Goal: Entertainment & Leisure: Consume media (video, audio)

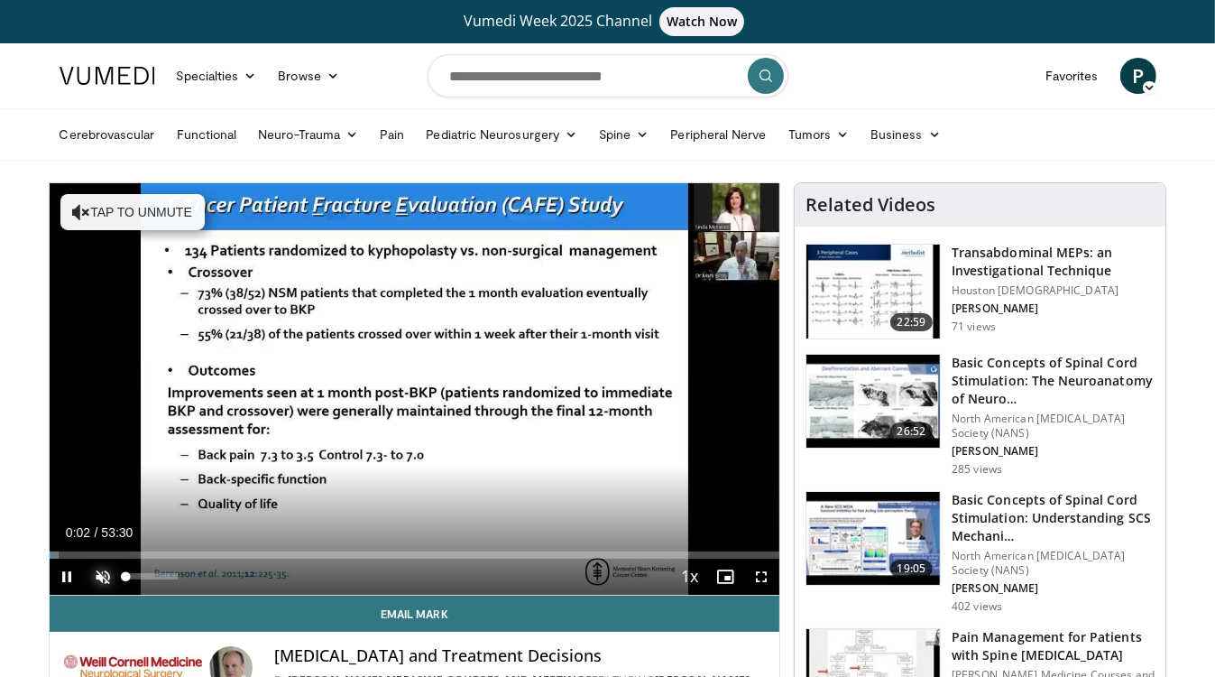
click at [99, 574] on span "Video Player" at bounding box center [104, 576] width 36 height 36
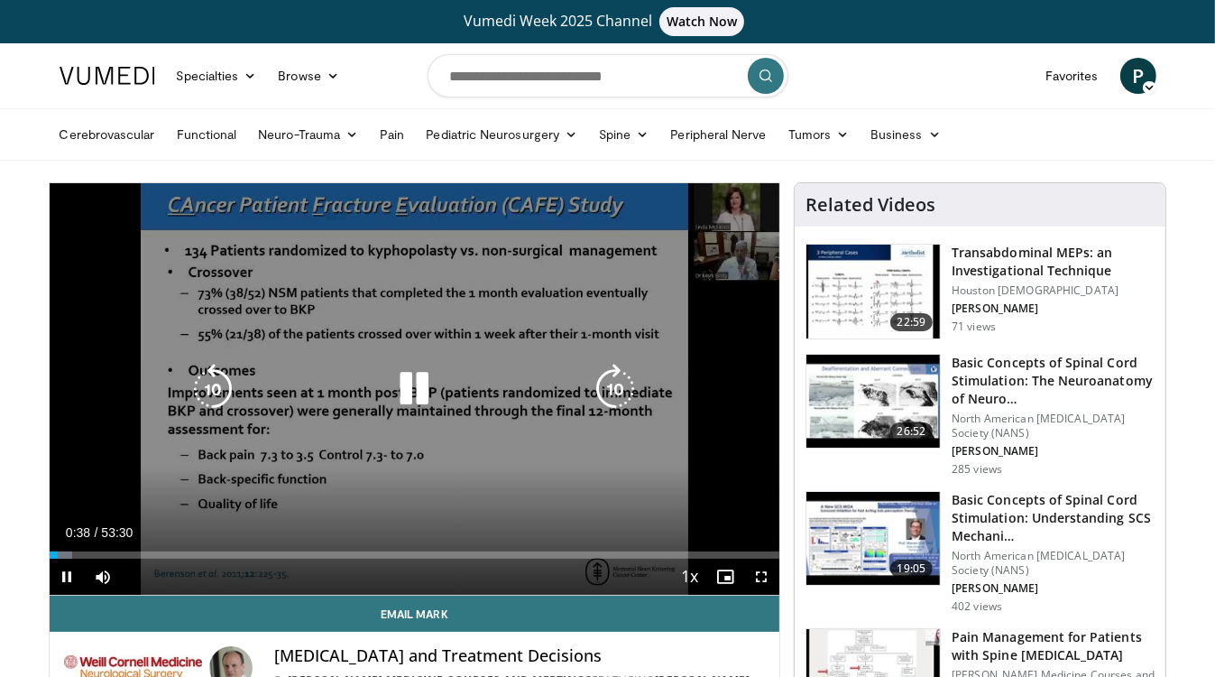
click at [613, 376] on icon "Video Player" at bounding box center [615, 389] width 51 height 51
click at [616, 381] on icon "Video Player" at bounding box center [615, 389] width 51 height 51
click at [616, 383] on icon "Video Player" at bounding box center [615, 389] width 51 height 51
click at [621, 387] on icon "Video Player" at bounding box center [615, 389] width 51 height 51
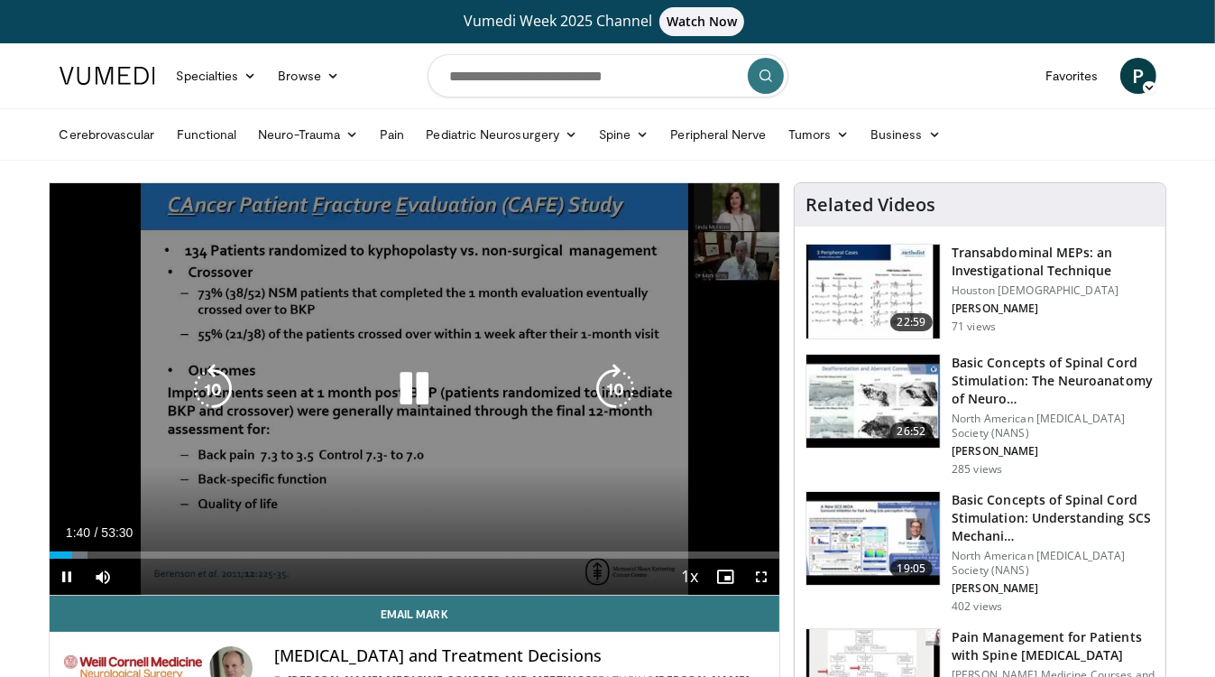
click at [620, 388] on icon "Video Player" at bounding box center [615, 389] width 51 height 51
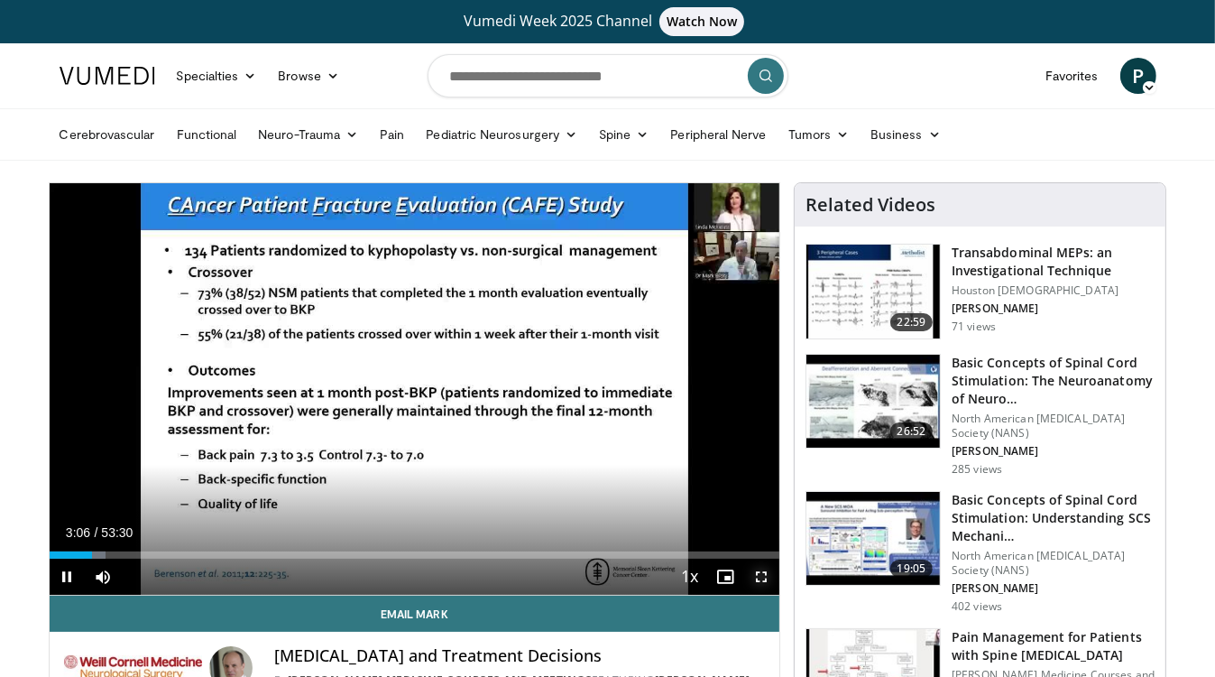
click at [761, 576] on span "Video Player" at bounding box center [761, 576] width 36 height 36
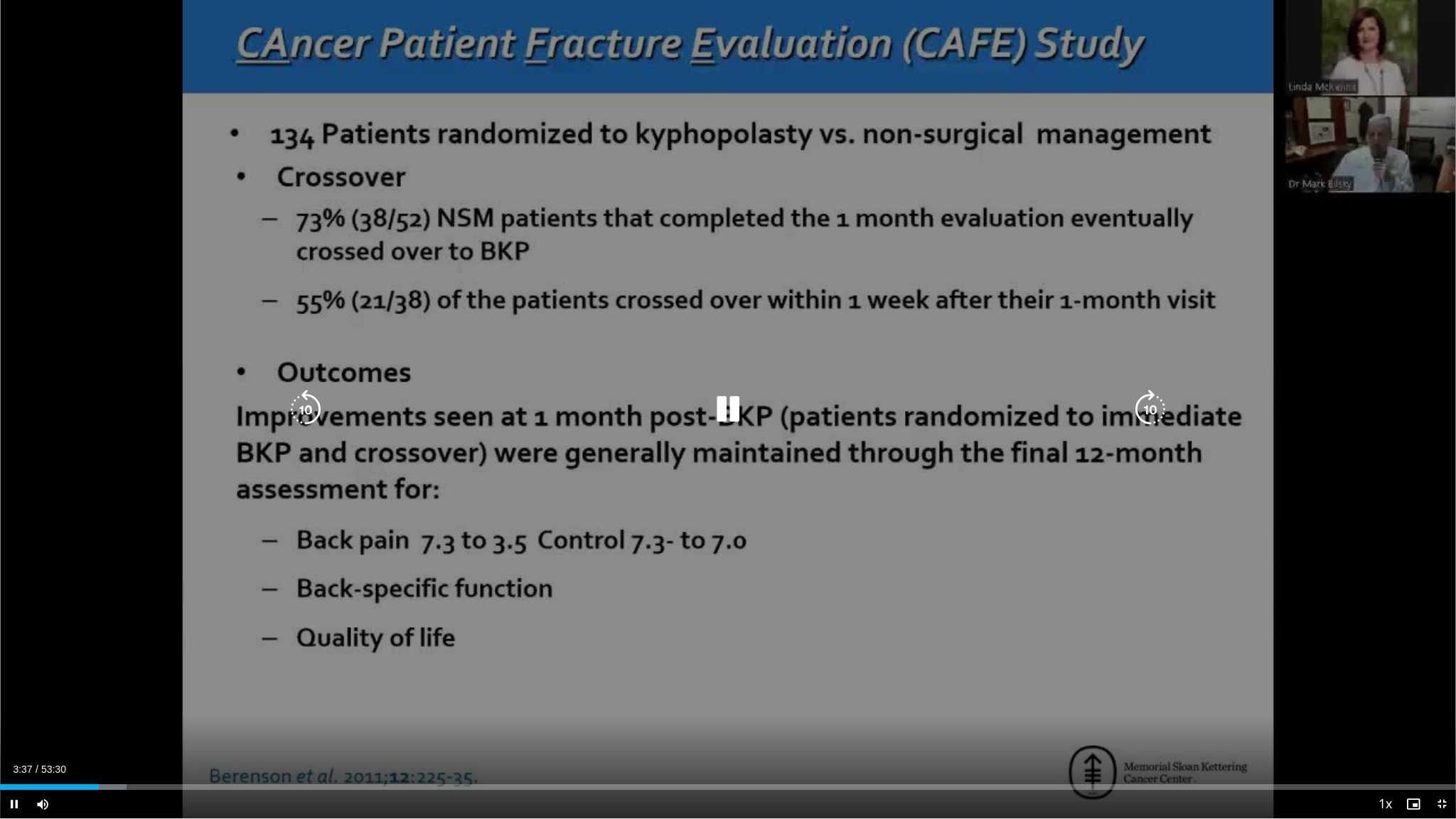
click at [956, 403] on icon "Video Player" at bounding box center [1150, 409] width 40 height 40
click at [956, 411] on icon "Video Player" at bounding box center [1150, 409] width 40 height 40
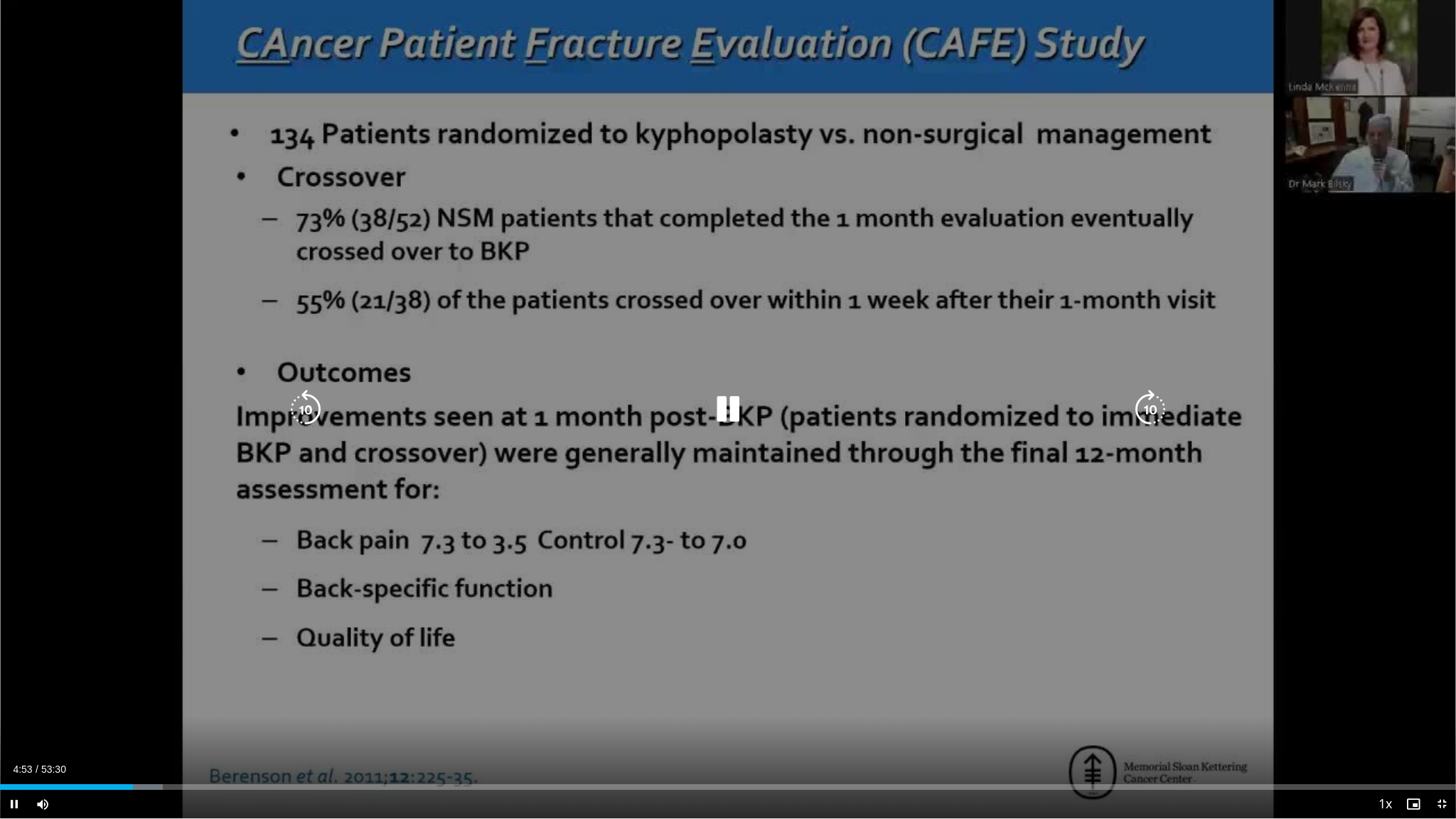
click at [956, 411] on icon "Video Player" at bounding box center [1150, 409] width 40 height 40
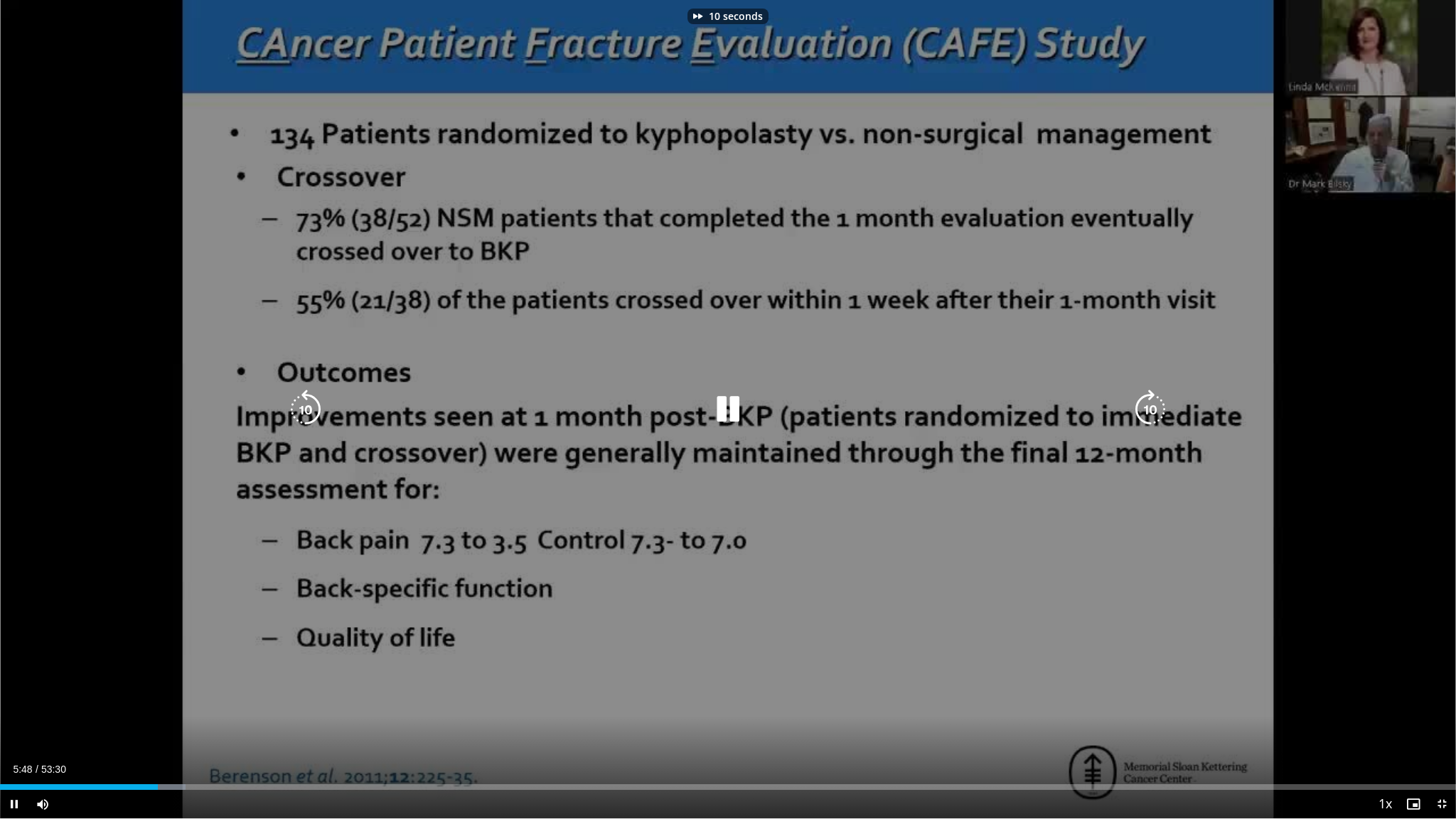
click at [956, 411] on icon "Video Player" at bounding box center [1150, 409] width 40 height 40
click at [956, 415] on icon "Video Player" at bounding box center [1150, 409] width 40 height 40
click at [956, 410] on icon "Video Player" at bounding box center [1150, 409] width 40 height 40
click at [725, 407] on icon "Video Player" at bounding box center [727, 409] width 40 height 40
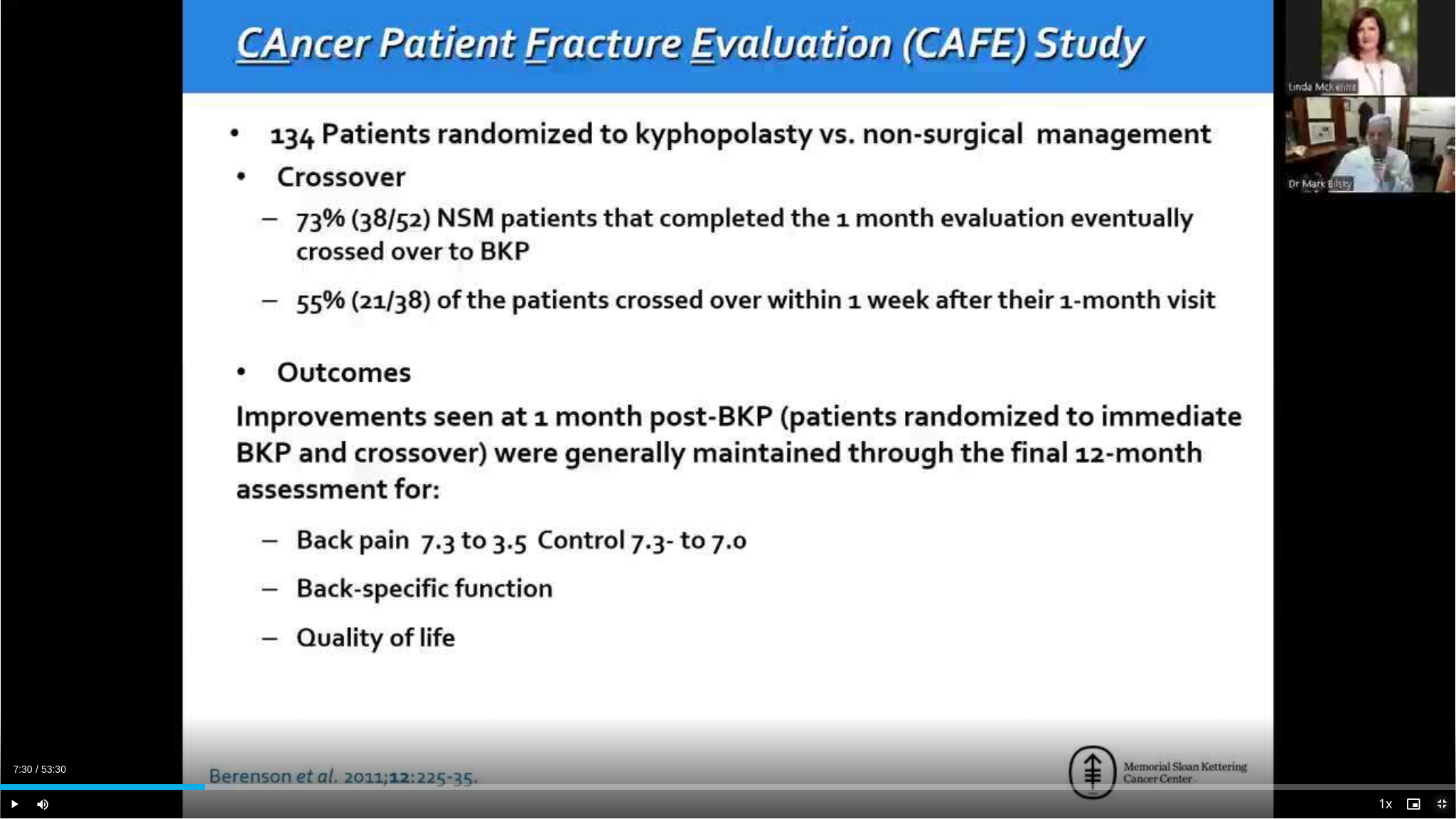
click at [956, 533] on span "Video Player" at bounding box center [1441, 804] width 28 height 28
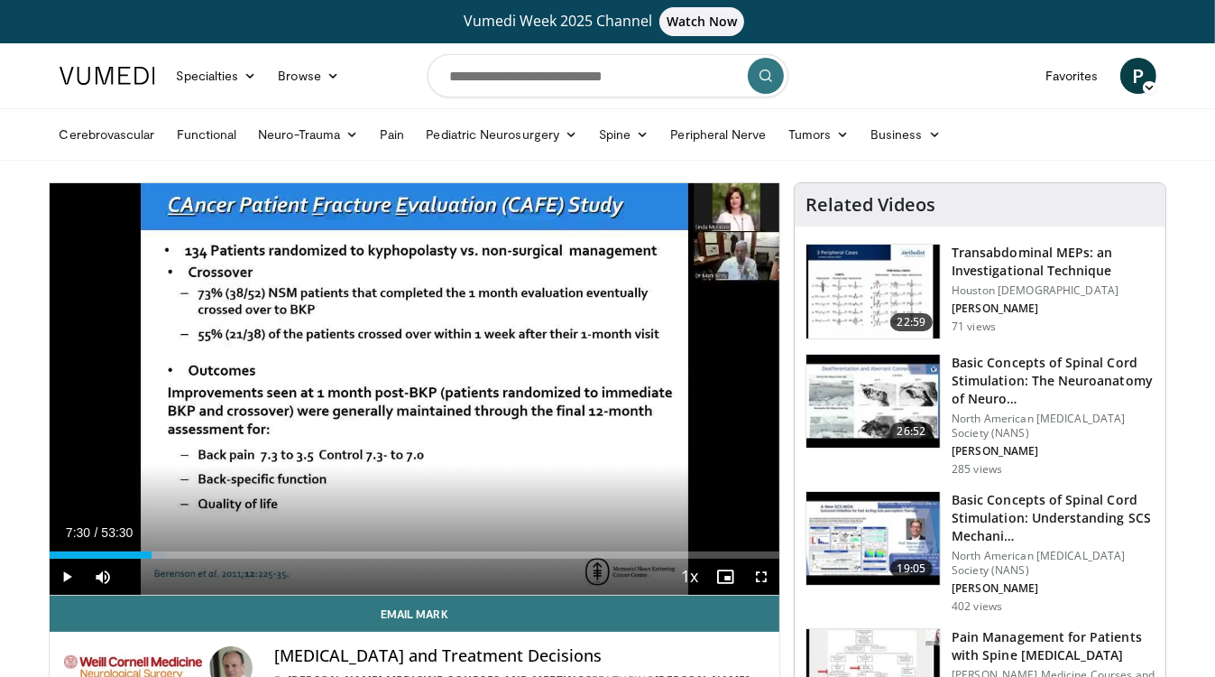
click at [984, 87] on nav "Specialties Adult & Family Medicine Allergy, [MEDICAL_DATA], Immunology Anesthe…" at bounding box center [608, 75] width 1119 height 65
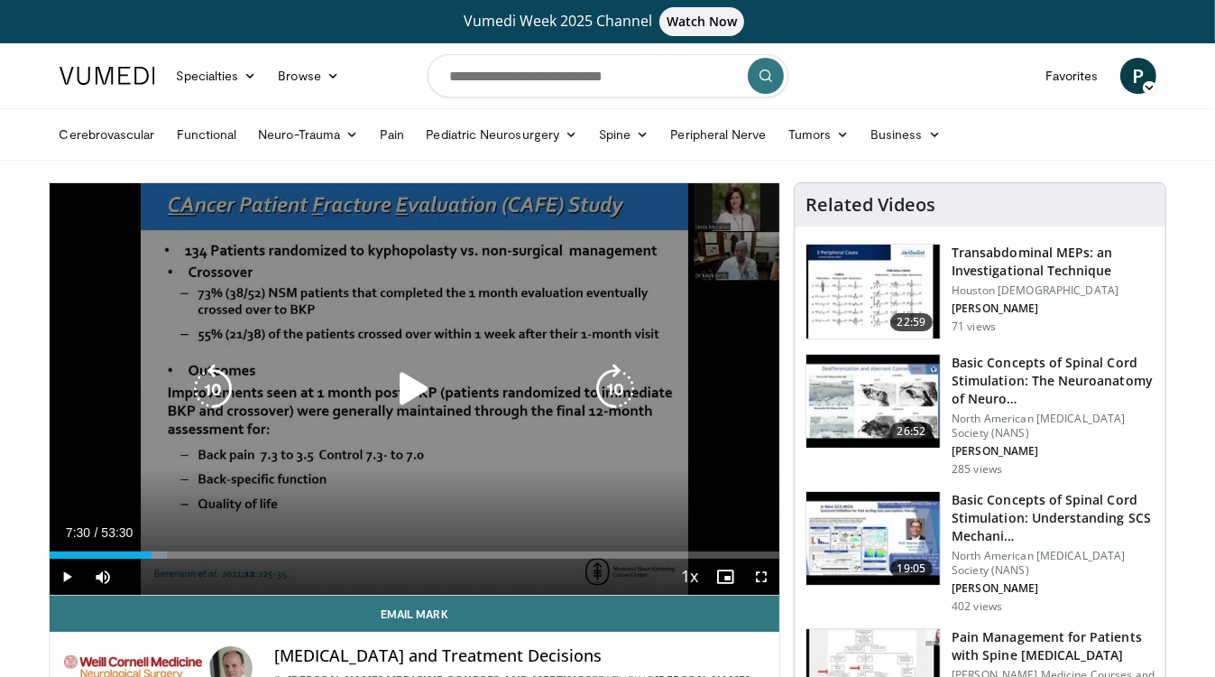
click at [415, 387] on icon "Video Player" at bounding box center [414, 389] width 51 height 51
click at [606, 387] on icon "Video Player" at bounding box center [615, 389] width 51 height 51
click at [618, 380] on icon "Video Player" at bounding box center [615, 389] width 51 height 51
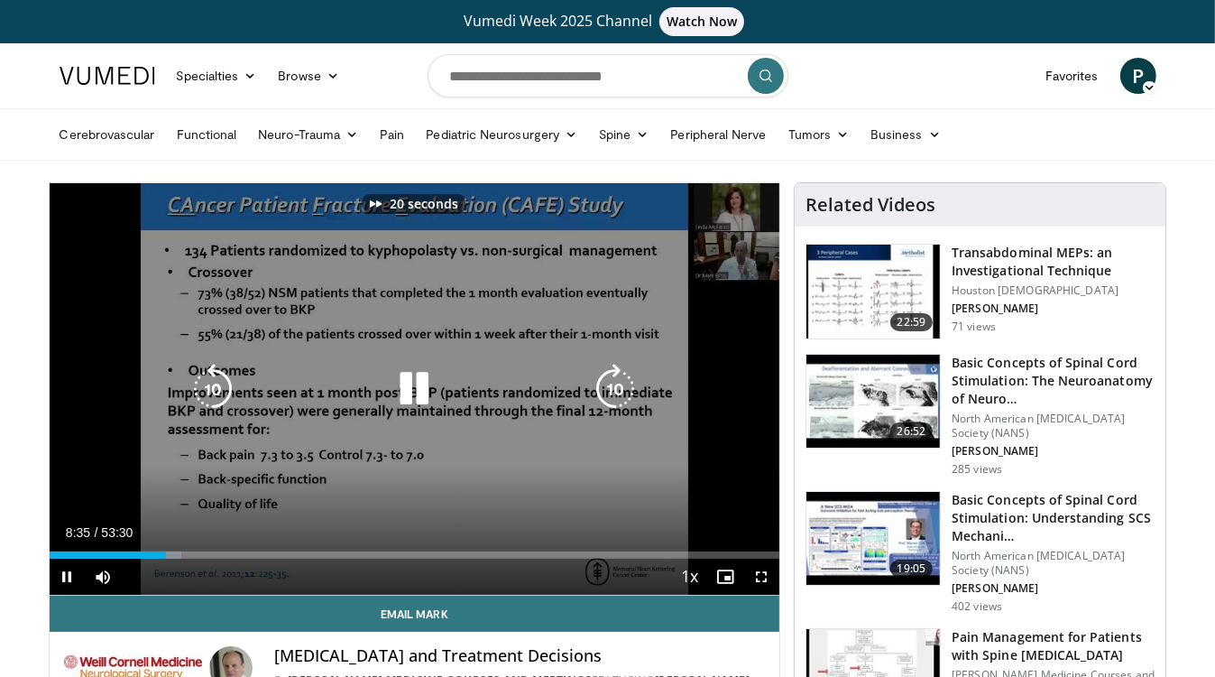
click at [618, 380] on icon "Video Player" at bounding box center [615, 389] width 51 height 51
